Goal: Task Accomplishment & Management: Manage account settings

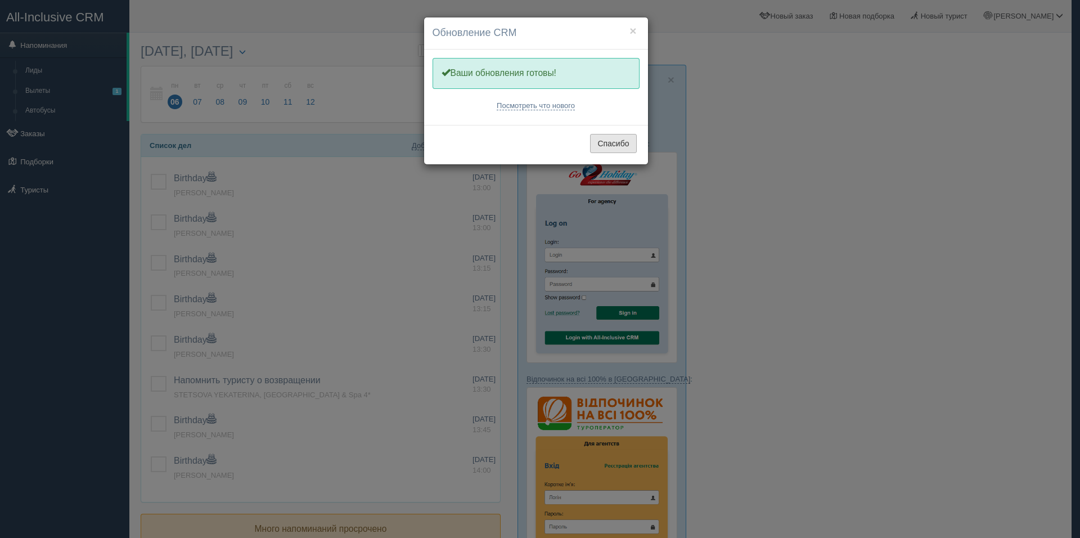
click at [621, 145] on button "Спасибо" at bounding box center [613, 143] width 46 height 19
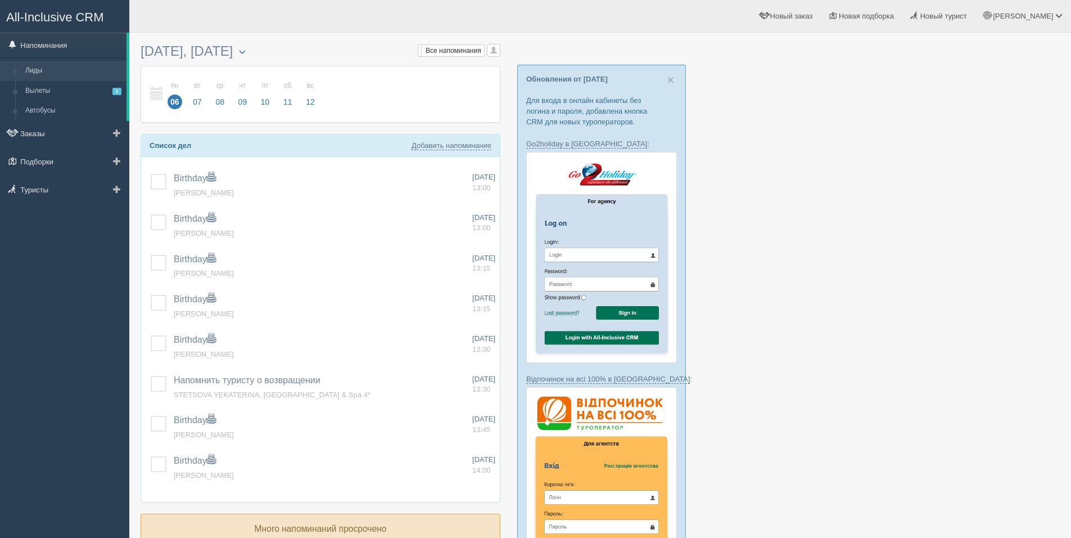
click at [55, 65] on link "Лиды" at bounding box center [73, 71] width 106 height 20
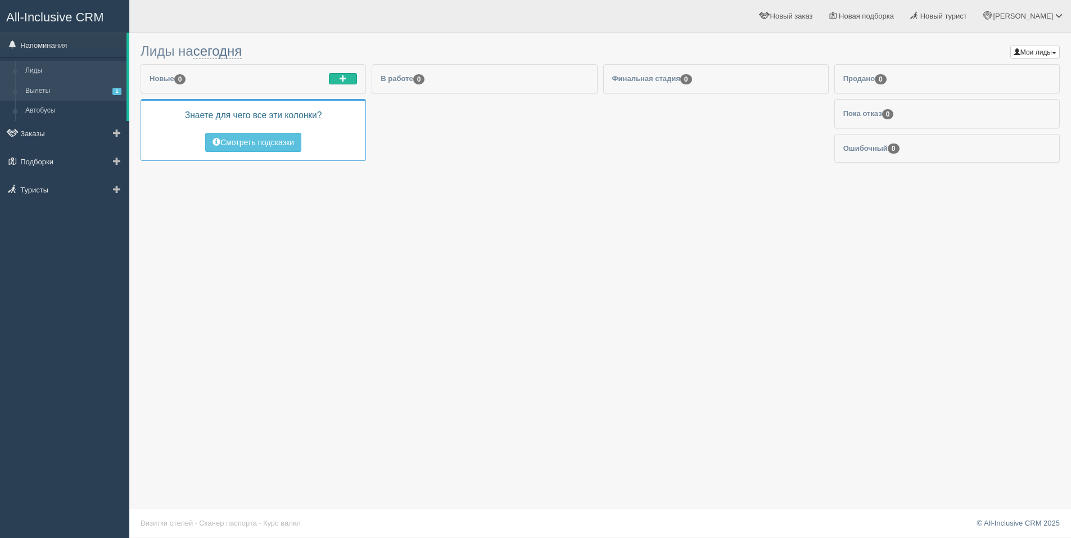
click at [56, 85] on link "Вылеты 1" at bounding box center [73, 91] width 106 height 20
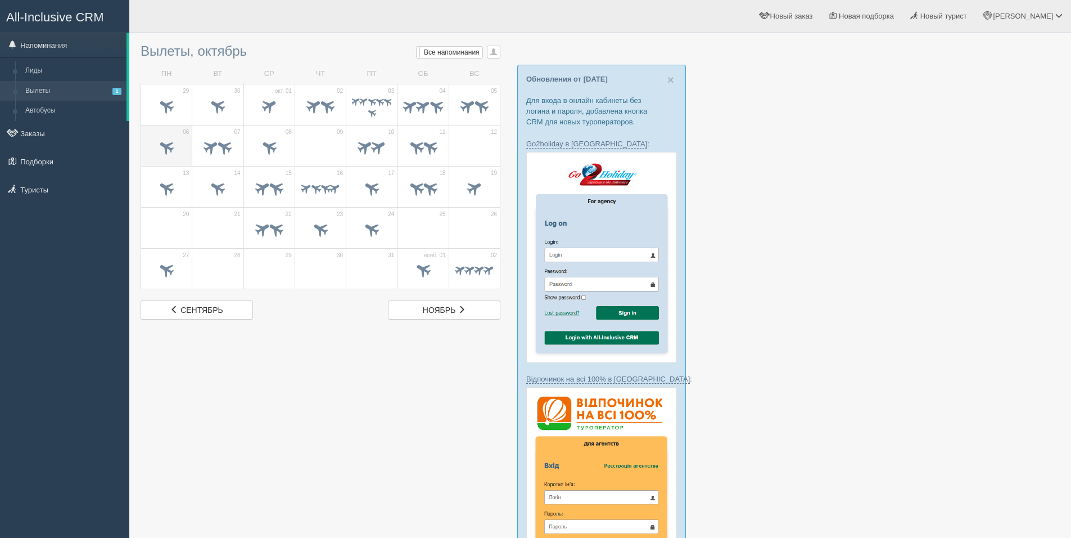
click at [187, 153] on td "06" at bounding box center [166, 145] width 51 height 41
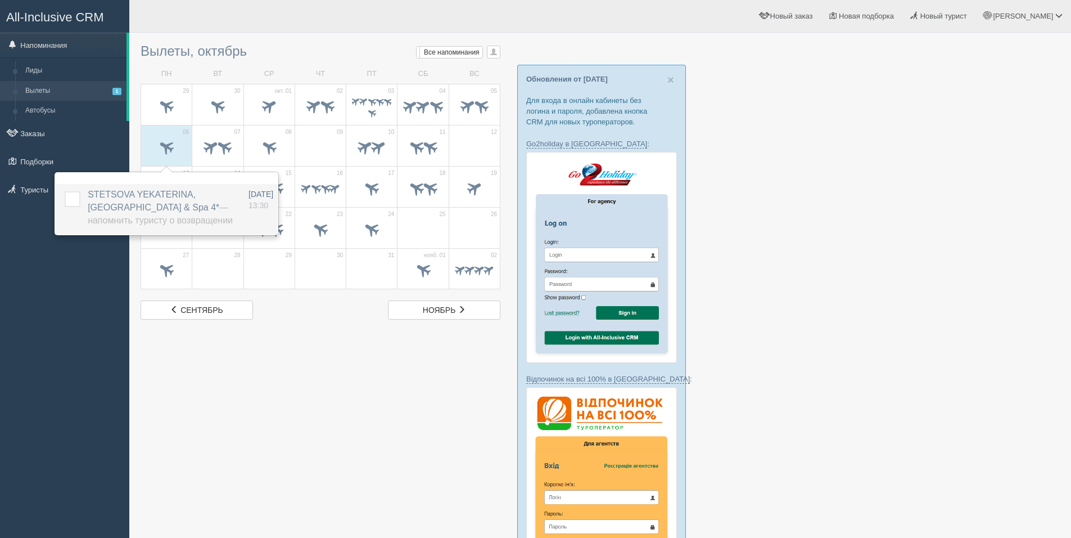
click at [162, 207] on span "STETSOVA YEKATERINA, Rehana Sharm Resort Aqua Park & Spa 4* — Напомнить туристу…" at bounding box center [160, 206] width 145 height 35
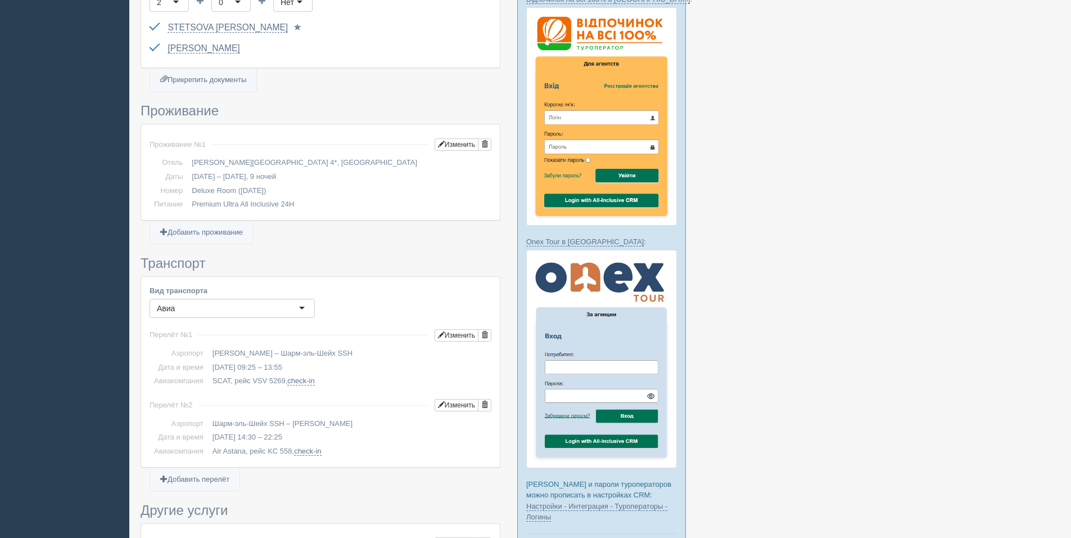
scroll to position [506, 0]
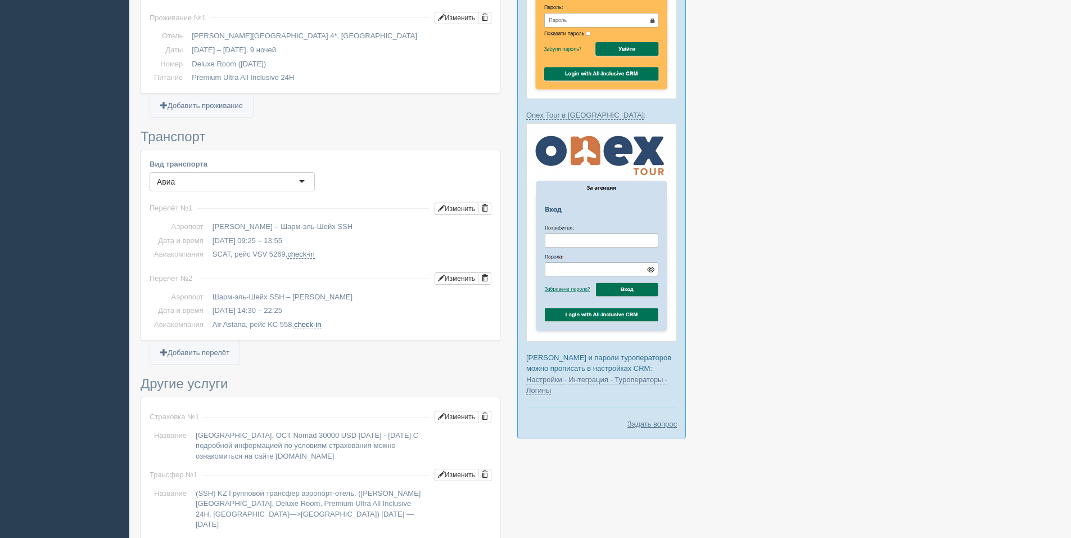
click at [305, 323] on link "check-in" at bounding box center [307, 324] width 27 height 9
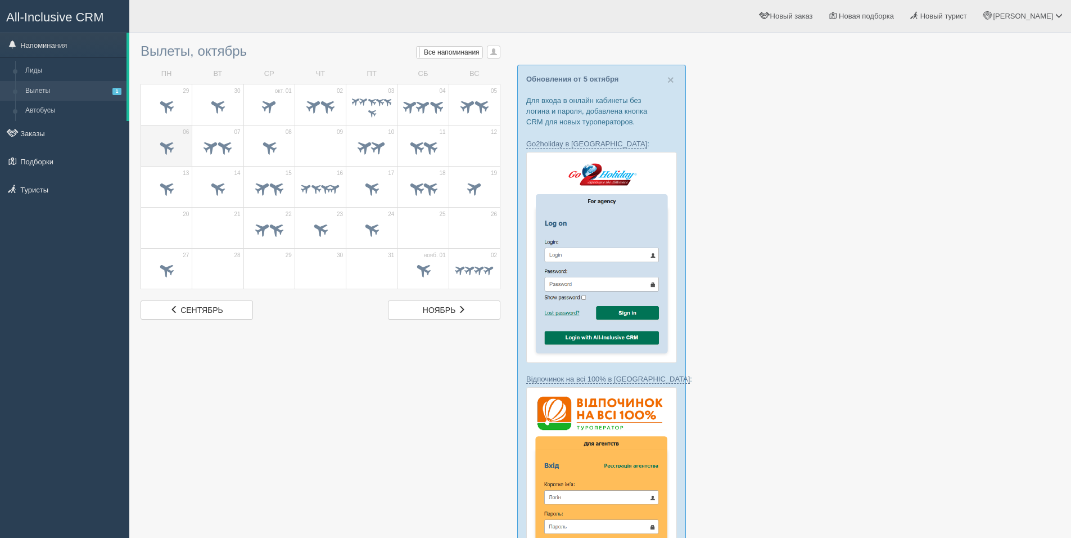
click at [152, 145] on span at bounding box center [166, 148] width 39 height 19
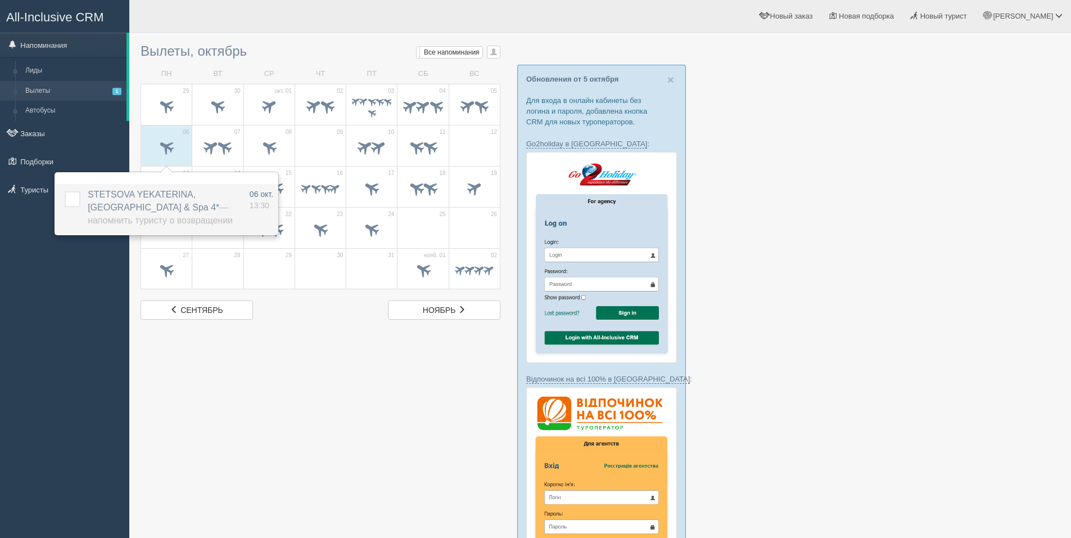
click at [65, 191] on label at bounding box center [65, 191] width 0 height 0
click at [0, 0] on input "checkbox" at bounding box center [0, 0] width 0 height 0
click at [215, 156] on span at bounding box center [217, 148] width 39 height 19
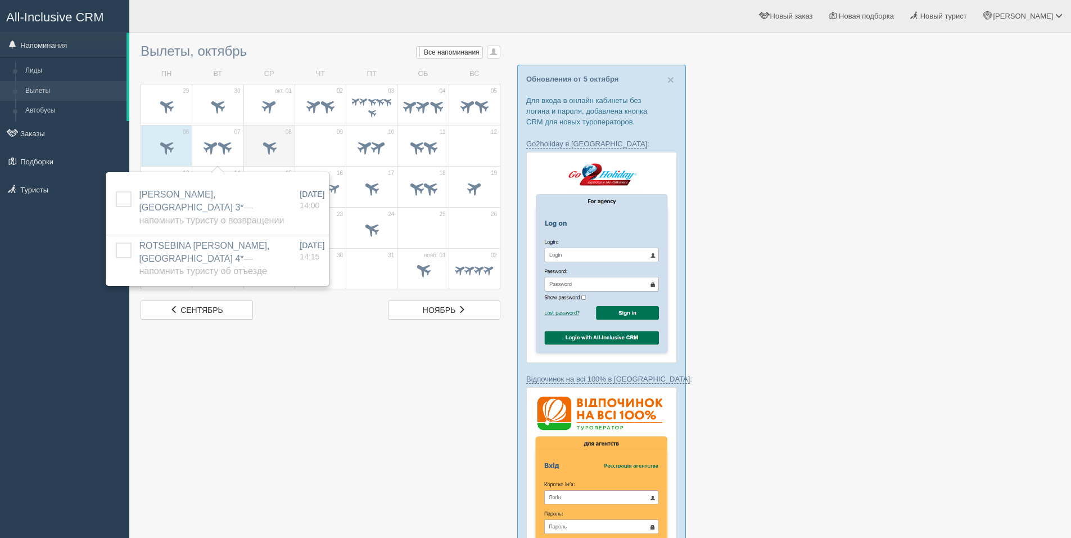
click at [275, 143] on span at bounding box center [269, 146] width 19 height 19
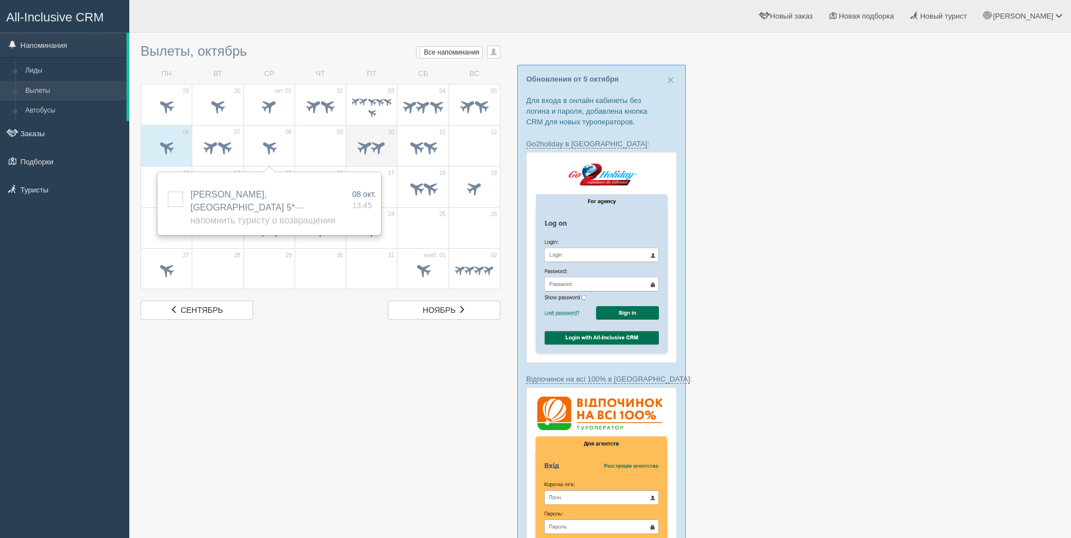
click at [380, 153] on span at bounding box center [378, 146] width 19 height 19
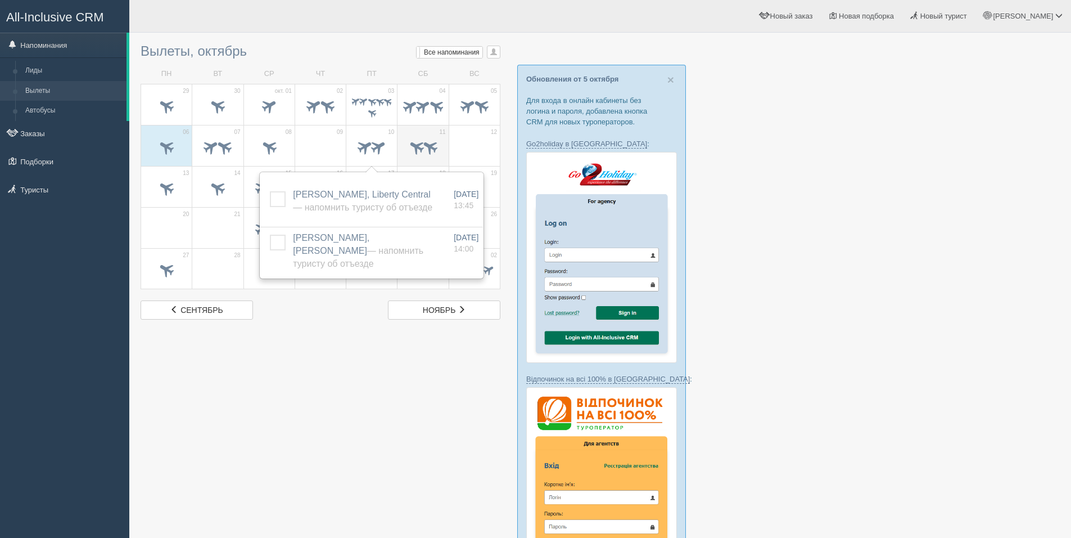
click at [427, 149] on span at bounding box center [430, 146] width 19 height 19
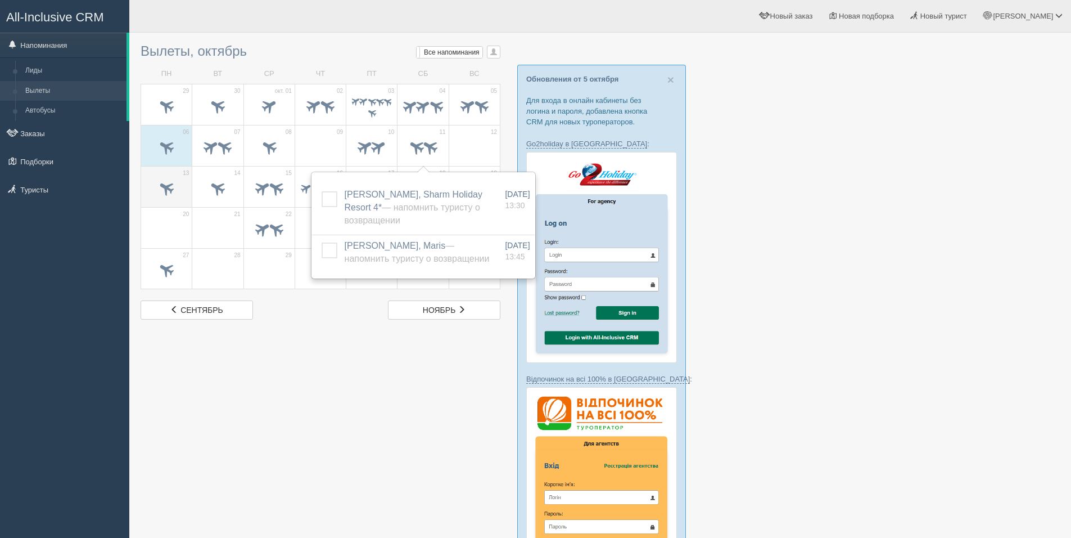
click at [164, 187] on span at bounding box center [166, 187] width 19 height 19
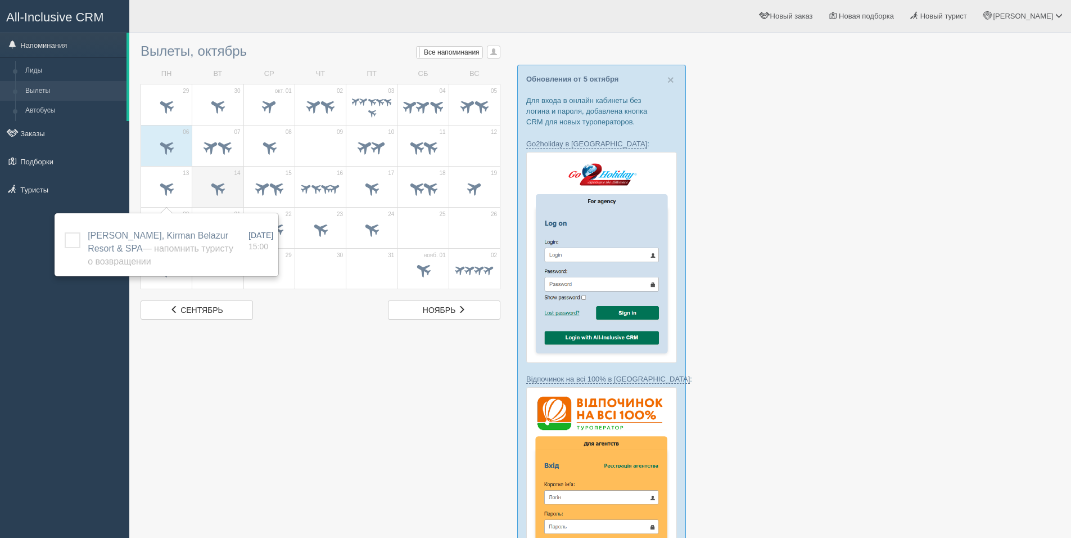
click at [233, 186] on span at bounding box center [217, 189] width 39 height 19
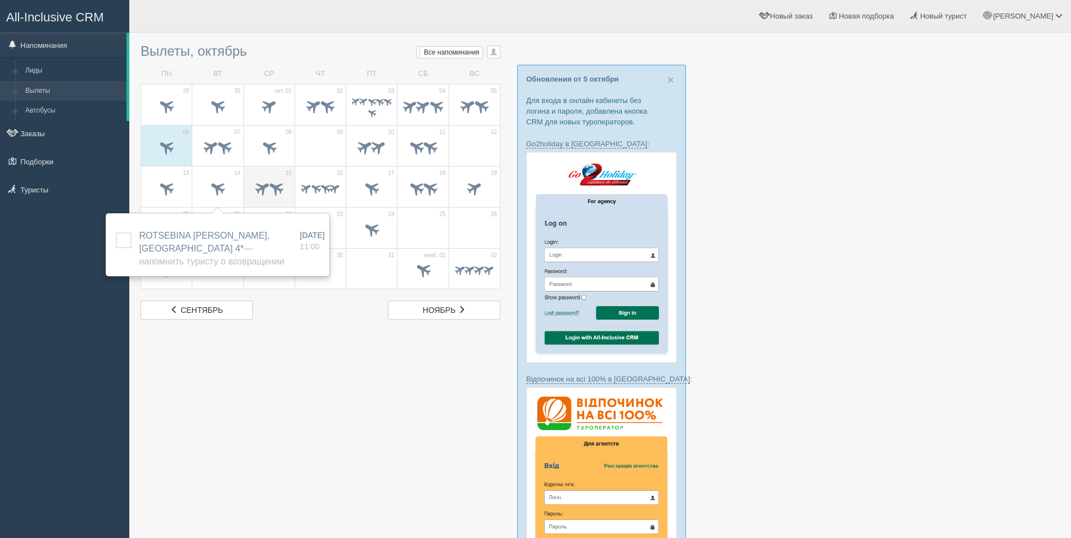
click at [291, 186] on td "15" at bounding box center [268, 186] width 51 height 41
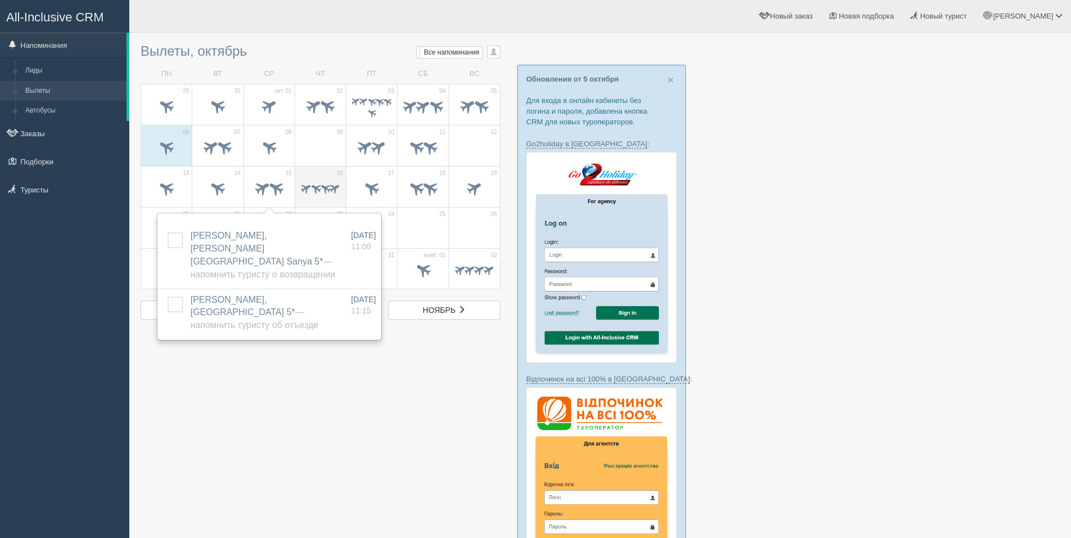
click at [309, 187] on span at bounding box center [315, 187] width 13 height 13
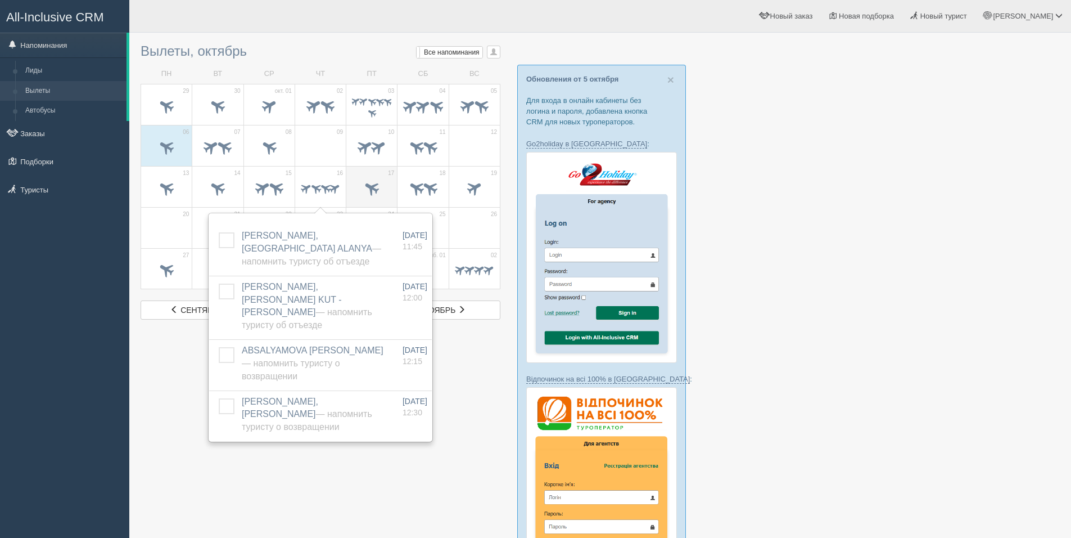
click at [372, 188] on span at bounding box center [372, 187] width 19 height 19
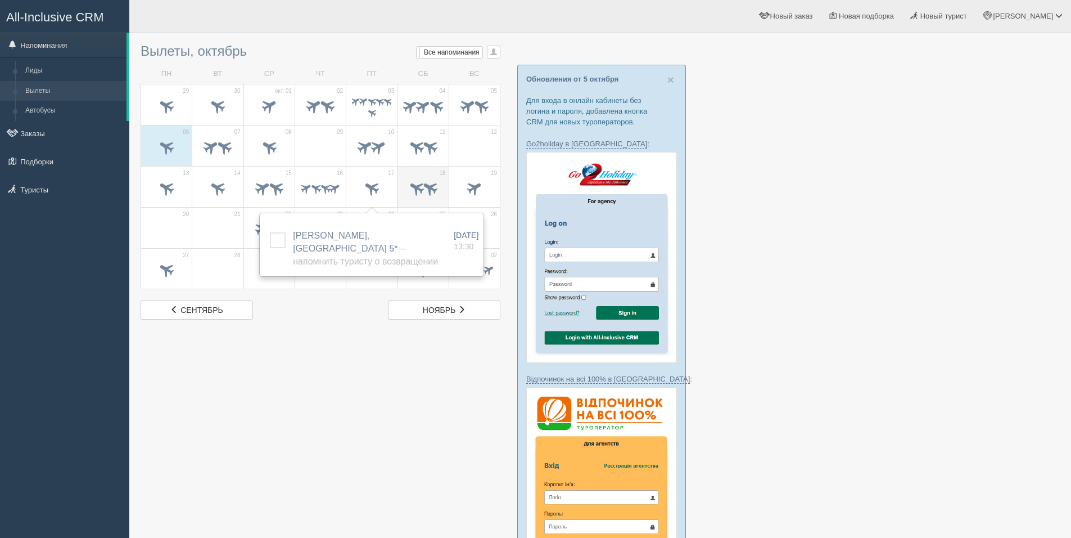
click at [426, 182] on span at bounding box center [430, 187] width 19 height 19
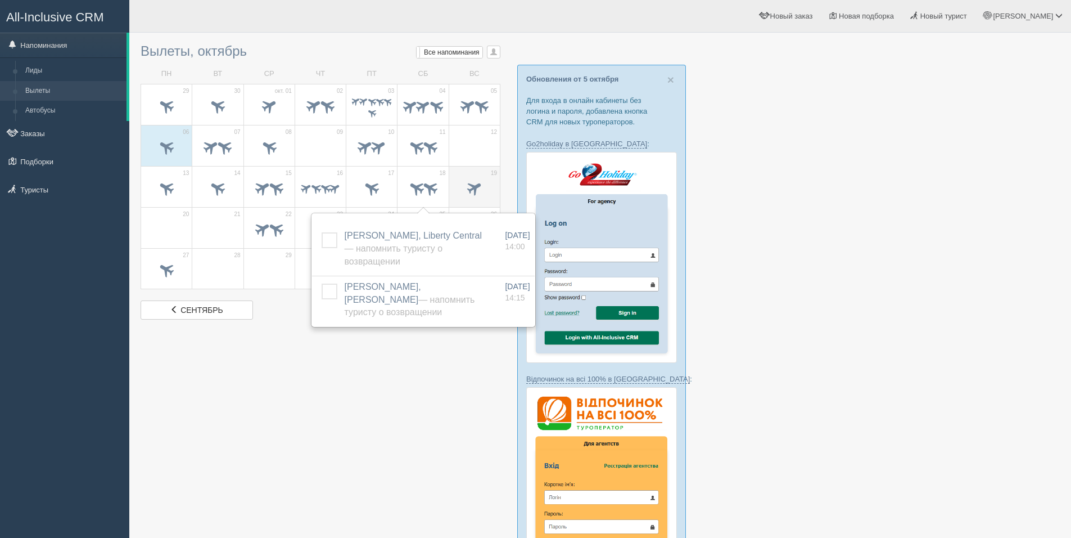
click at [480, 188] on span at bounding box center [474, 187] width 19 height 19
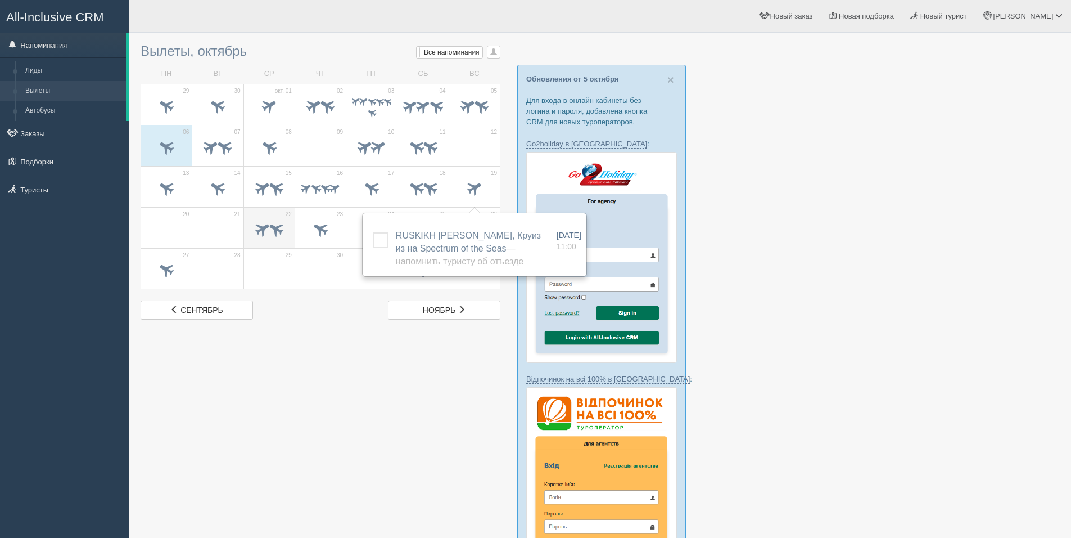
click at [260, 238] on span at bounding box center [262, 228] width 19 height 19
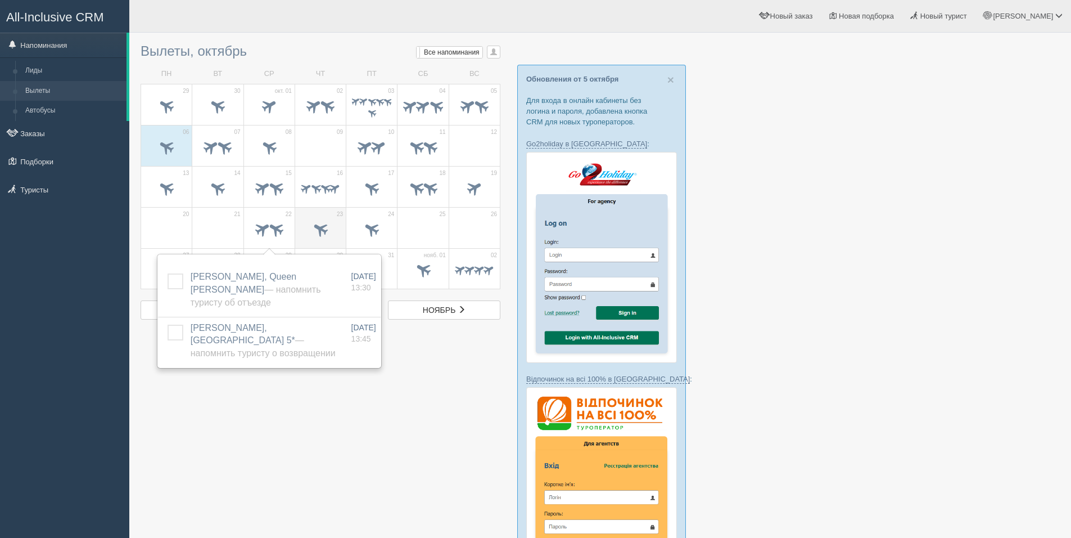
click at [327, 231] on span at bounding box center [321, 228] width 19 height 19
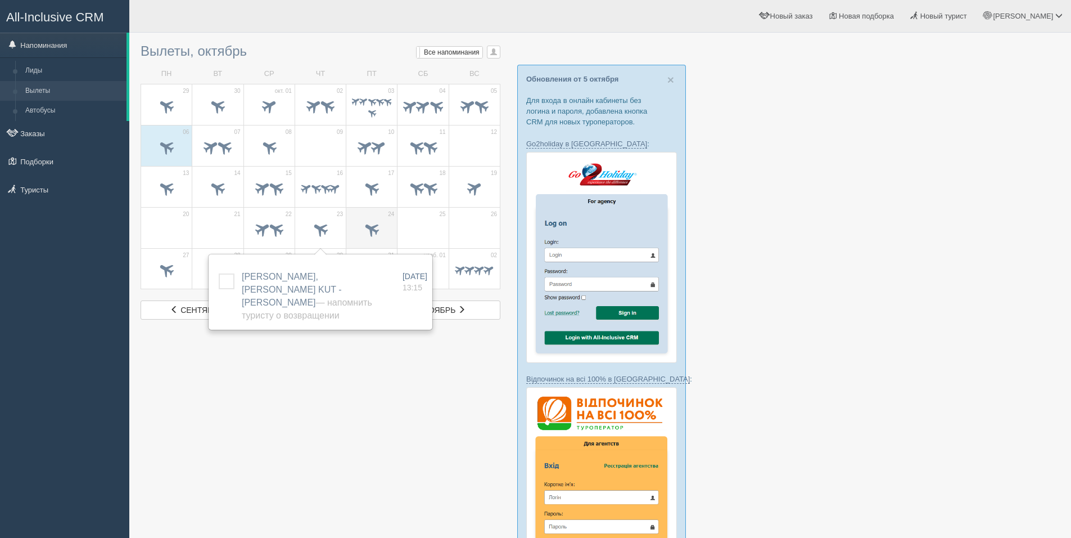
click at [385, 222] on span at bounding box center [371, 229] width 39 height 19
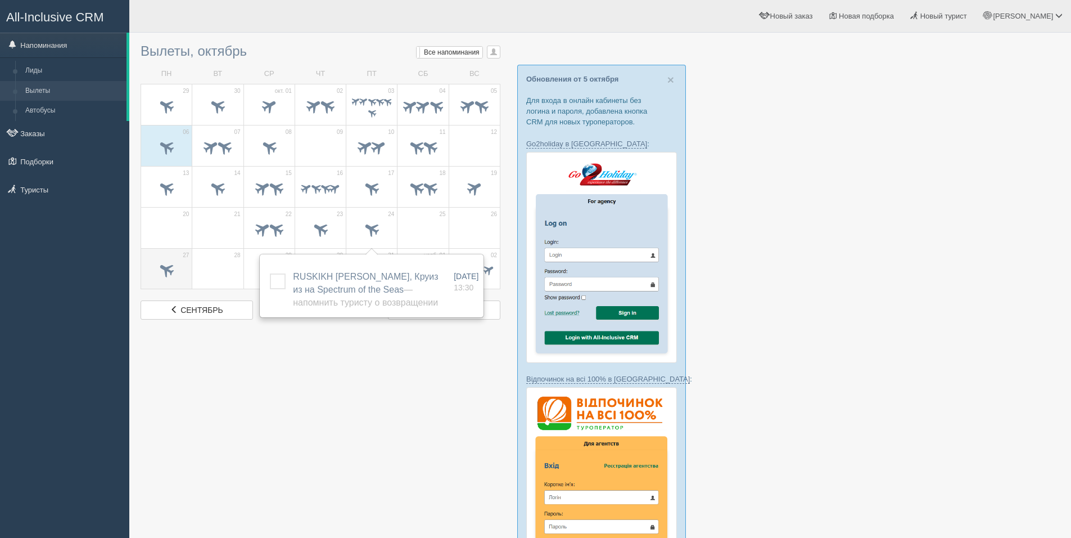
click at [166, 271] on span at bounding box center [166, 269] width 19 height 19
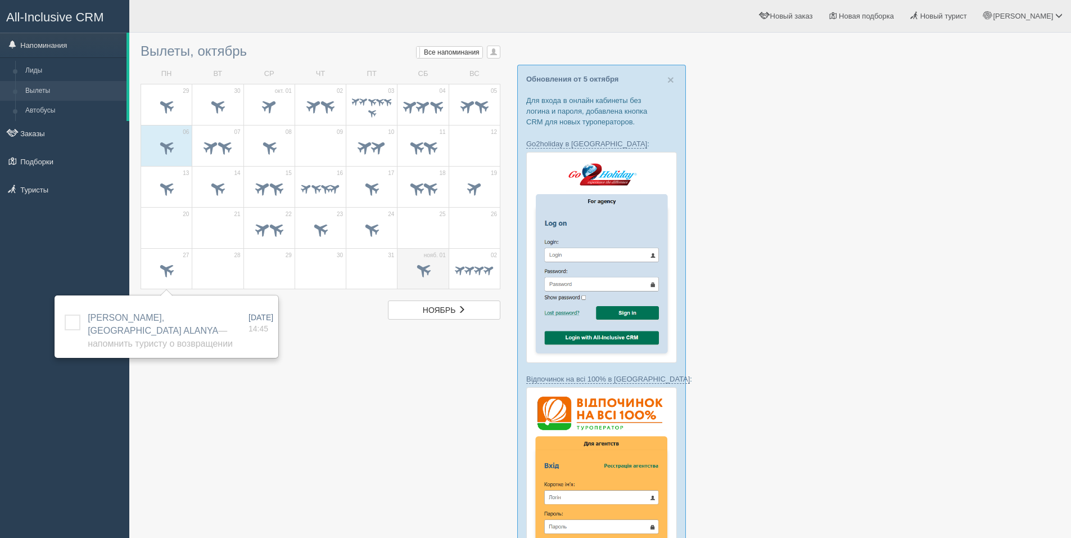
click at [423, 269] on span at bounding box center [423, 269] width 19 height 19
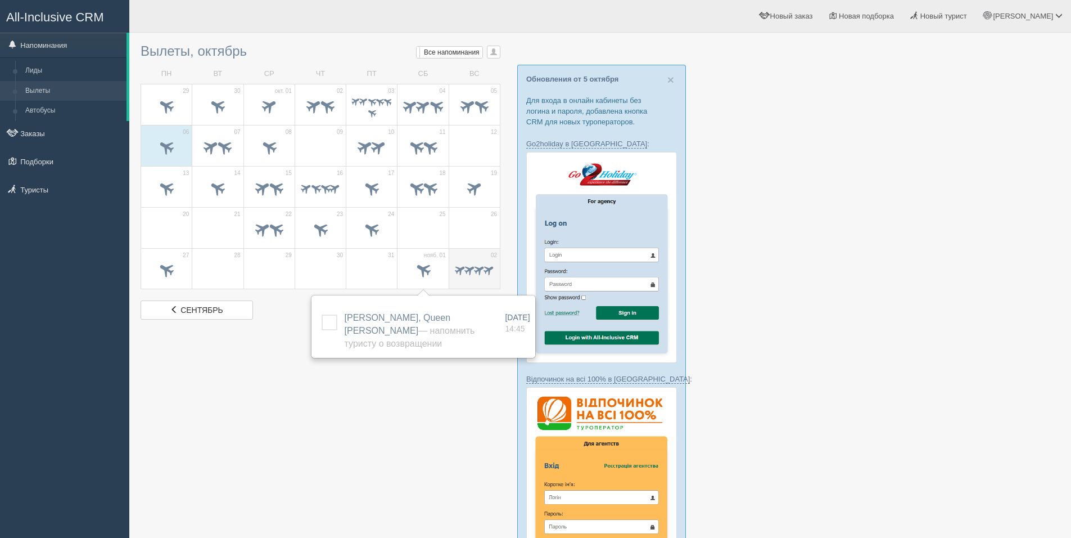
click at [477, 267] on span at bounding box center [479, 269] width 13 height 13
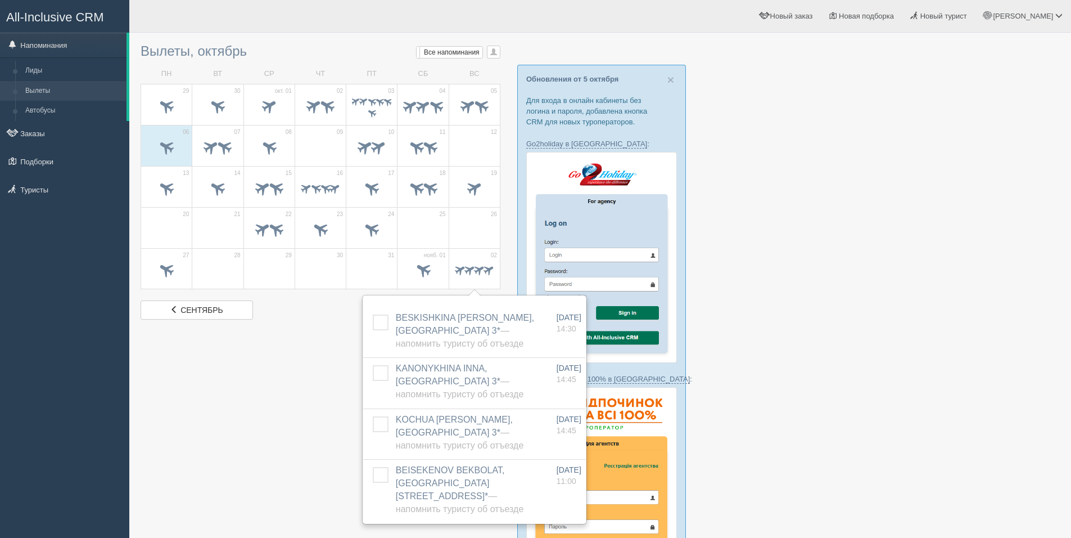
click at [294, 401] on div at bounding box center [600, 496] width 919 height 917
